Goal: Transaction & Acquisition: Download file/media

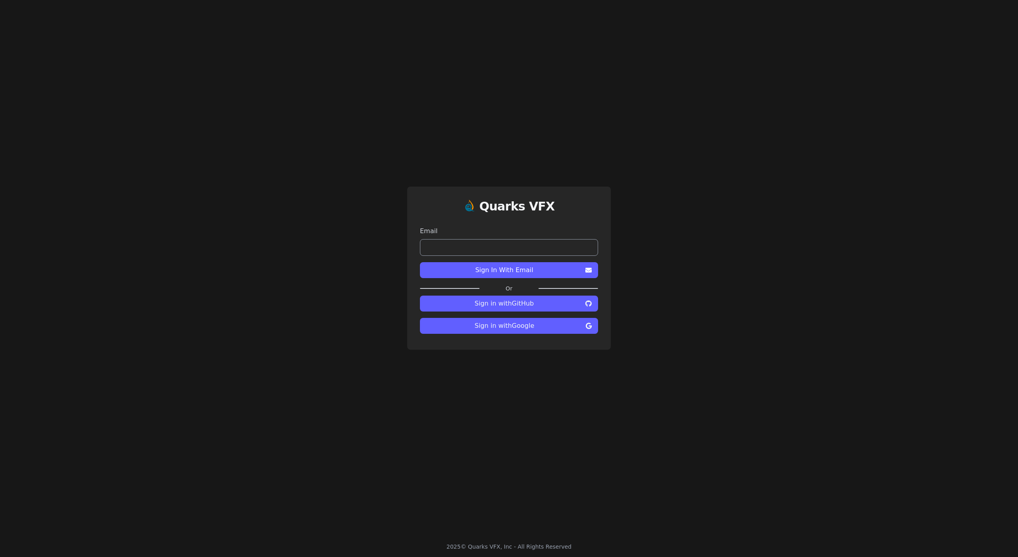
click at [499, 321] on span "Sign in with Google" at bounding box center [504, 326] width 156 height 10
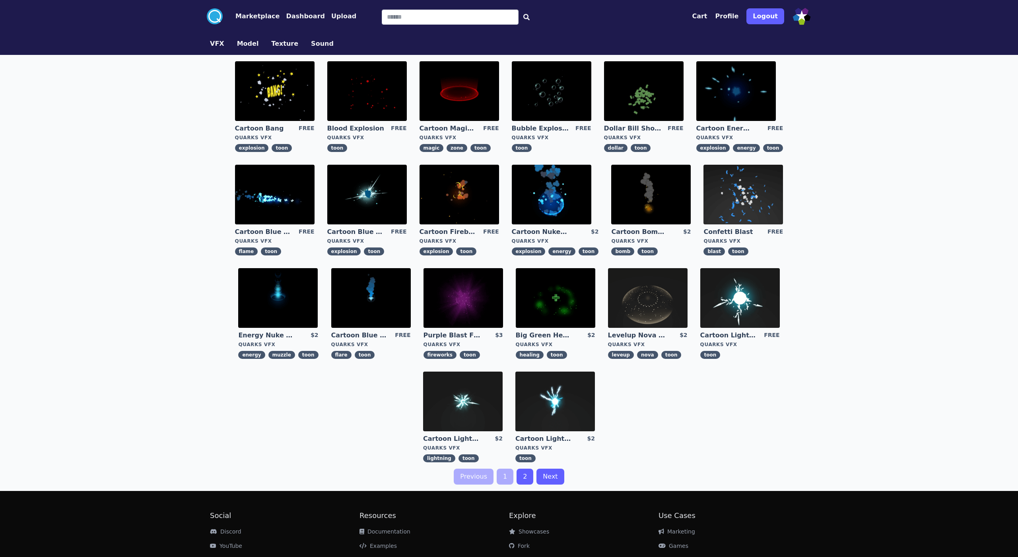
click at [545, 190] on img at bounding box center [552, 195] width 80 height 60
